Goal: Task Accomplishment & Management: Complete application form

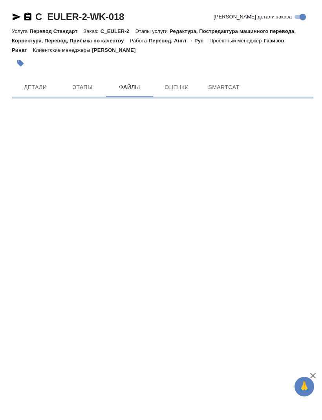
scroll to position [26, 0]
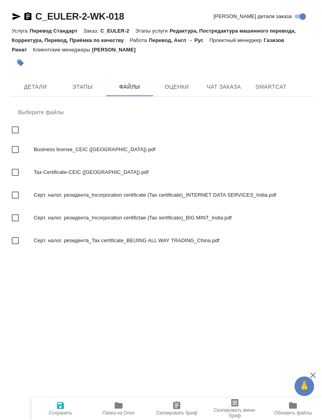
click at [39, 82] on span "Детали" at bounding box center [35, 87] width 38 height 10
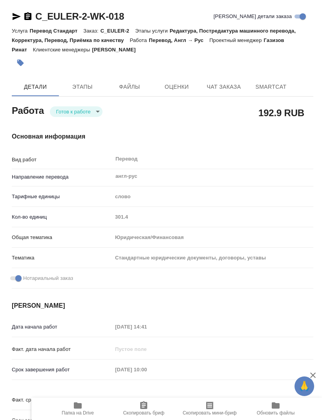
type textarea "x"
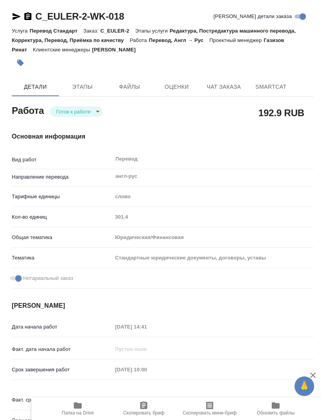
type textarea "x"
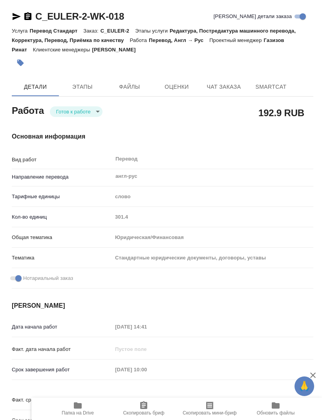
type textarea "x"
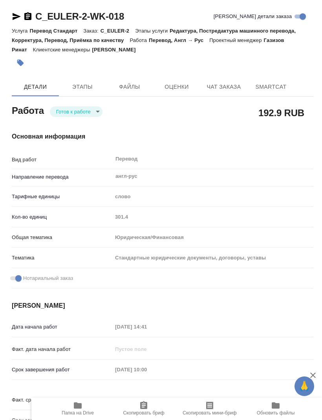
type textarea "x"
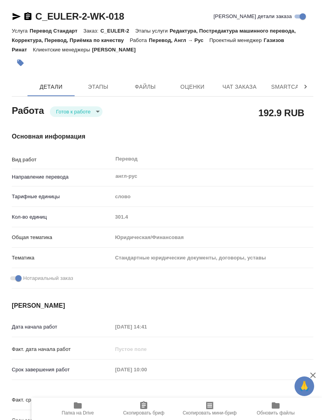
type textarea "x"
